Goal: Task Accomplishment & Management: Manage account settings

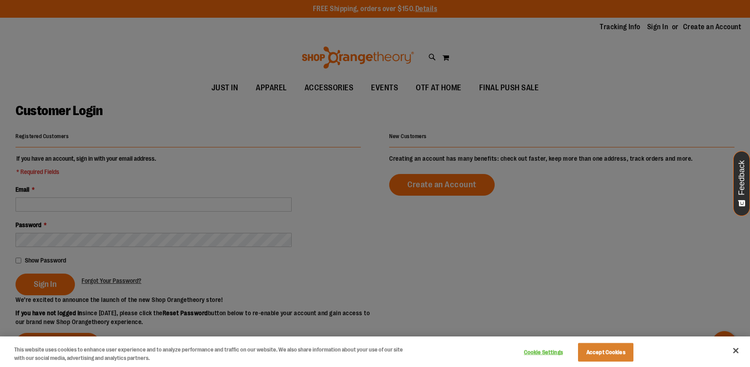
click at [221, 198] on div at bounding box center [375, 183] width 750 height 367
drag, startPoint x: 610, startPoint y: 355, endPoint x: 605, endPoint y: 356, distance: 5.0
click at [609, 355] on button "Accept Cookies" at bounding box center [605, 352] width 55 height 19
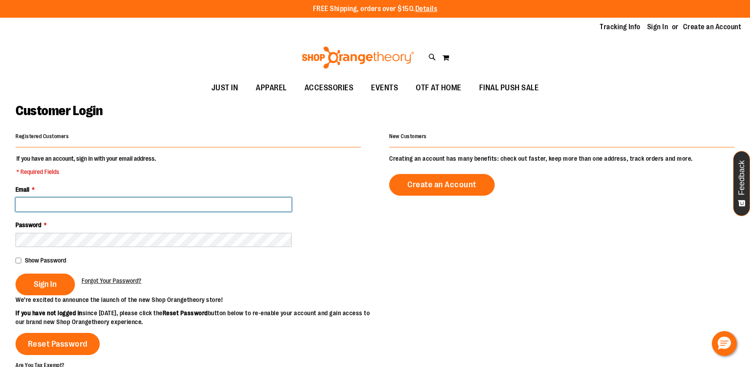
drag, startPoint x: 181, startPoint y: 201, endPoint x: 181, endPoint y: 206, distance: 4.9
click at [181, 201] on input "Email *" at bounding box center [154, 205] width 276 height 14
type input "**********"
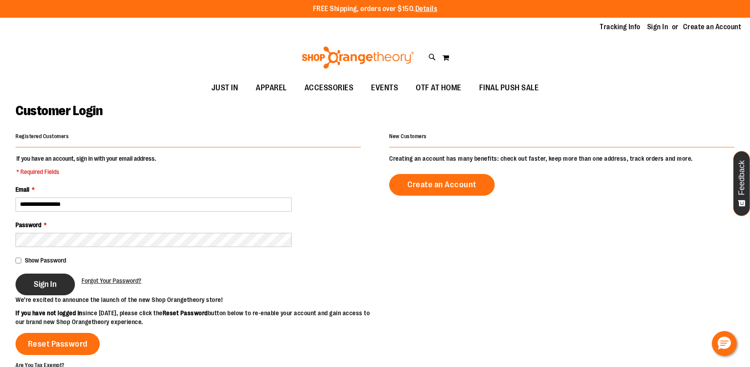
click at [57, 288] on span "Sign In" at bounding box center [45, 285] width 23 height 10
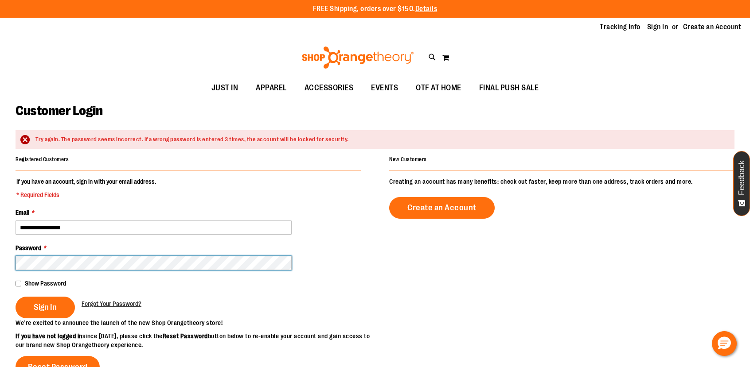
click at [16, 297] on button "Sign In" at bounding box center [45, 308] width 59 height 22
